Goal: Information Seeking & Learning: Learn about a topic

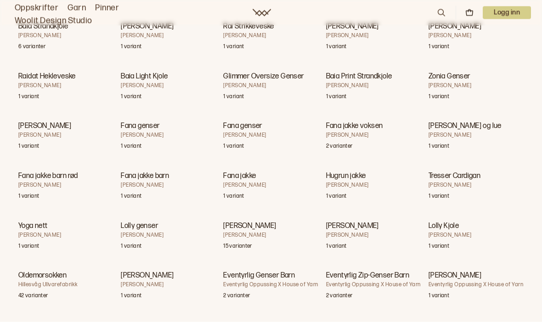
scroll to position [7798, 0]
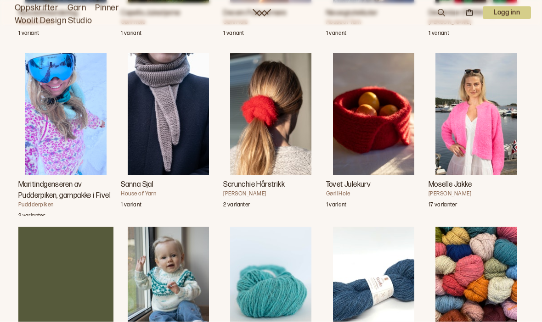
click at [154, 179] on h3 "Sanna Sjal" at bounding box center [168, 184] width 95 height 11
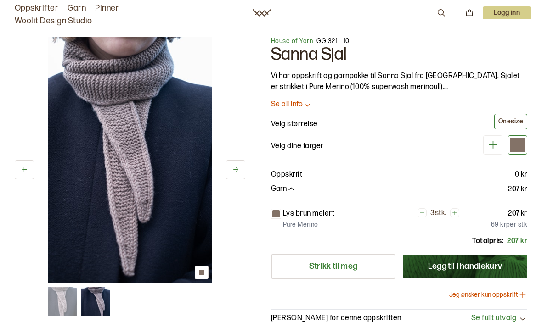
scroll to position [7830, 0]
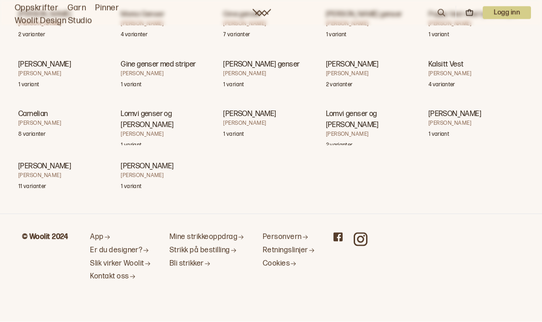
scroll to position [29244, 0]
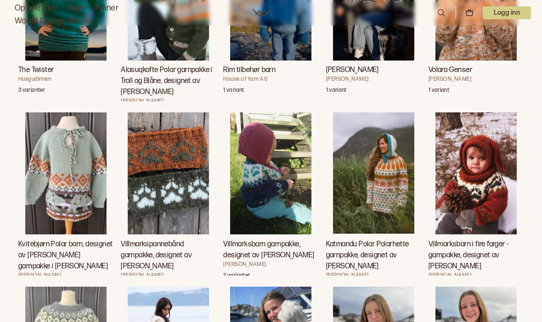
click at [272, 181] on img "Villmarksbarn garnpakke, designet av Linka Neumann" at bounding box center [270, 173] width 81 height 122
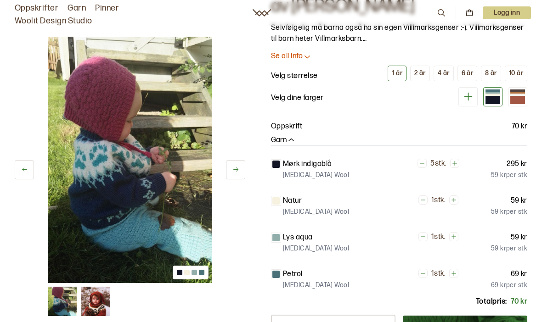
scroll to position [65, 0]
click at [96, 307] on img at bounding box center [95, 301] width 29 height 29
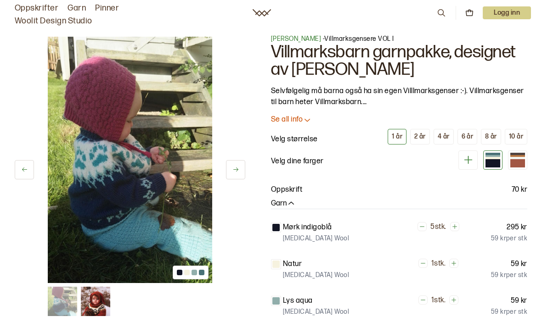
scroll to position [0, 0]
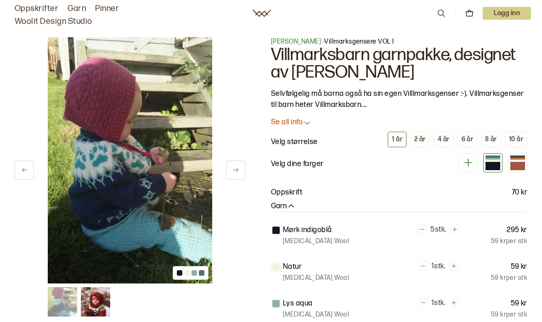
scroll to position [29277, 0]
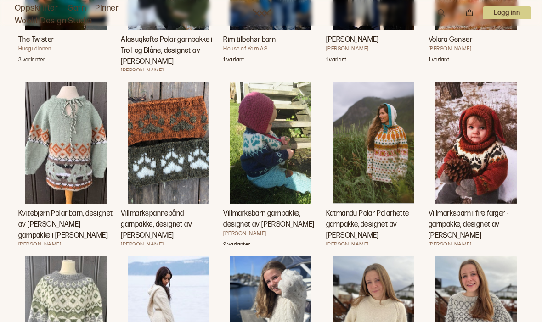
click at [473, 127] on img "Villmarksbarn i fire farger - garnpakke, designet av Linka Neumann" at bounding box center [475, 143] width 81 height 122
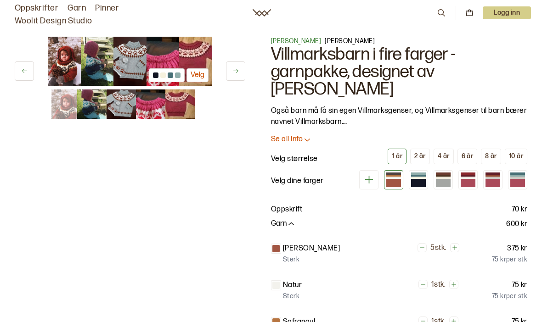
click at [150, 105] on img at bounding box center [150, 104] width 29 height 29
click at [123, 62] on img at bounding box center [129, 61] width 33 height 49
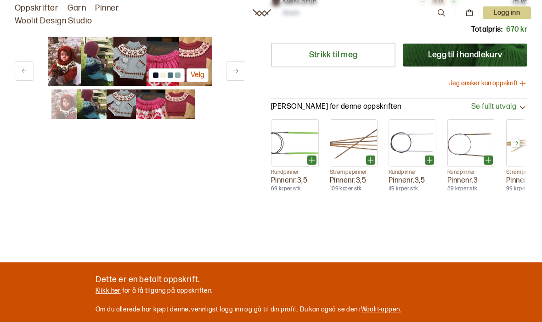
scroll to position [358, 0]
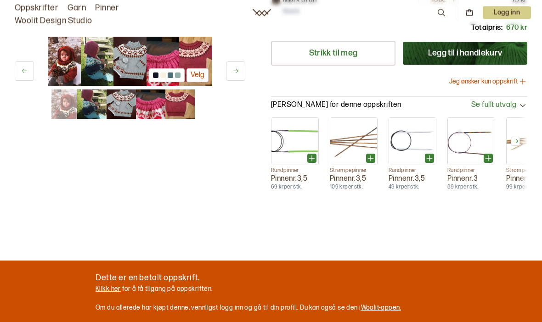
scroll to position [29277, 0]
